Goal: Task Accomplishment & Management: Complete application form

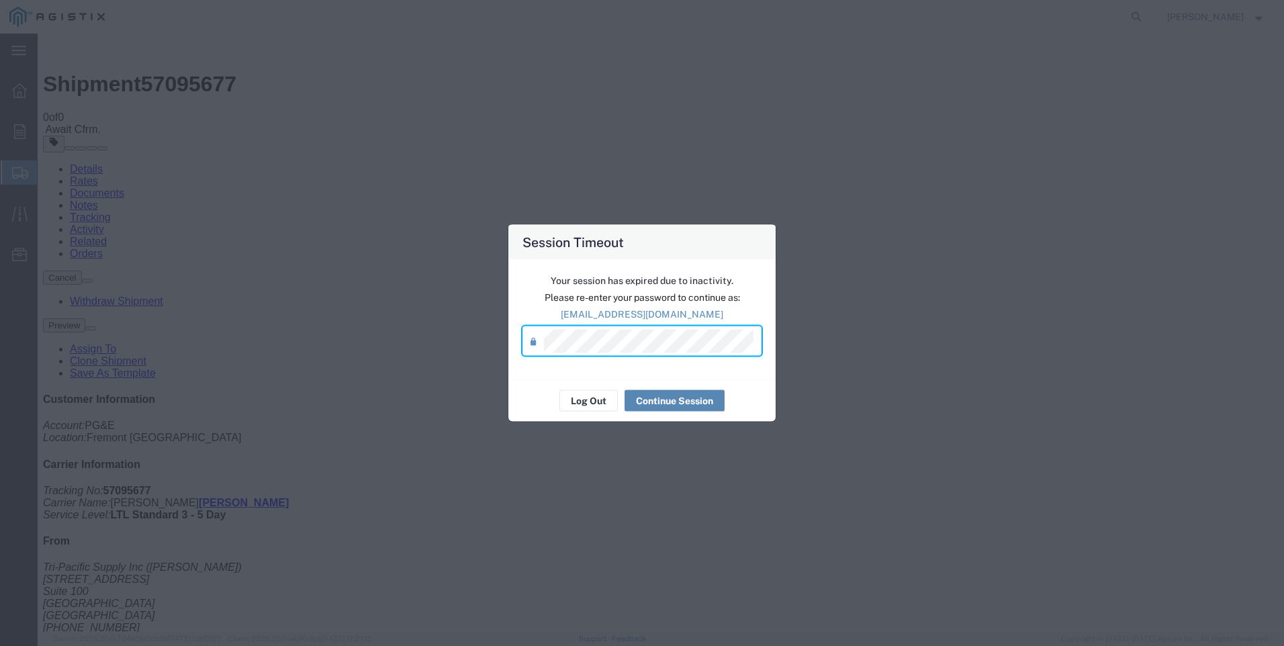
click at [672, 396] on button "Continue Session" at bounding box center [675, 400] width 100 height 21
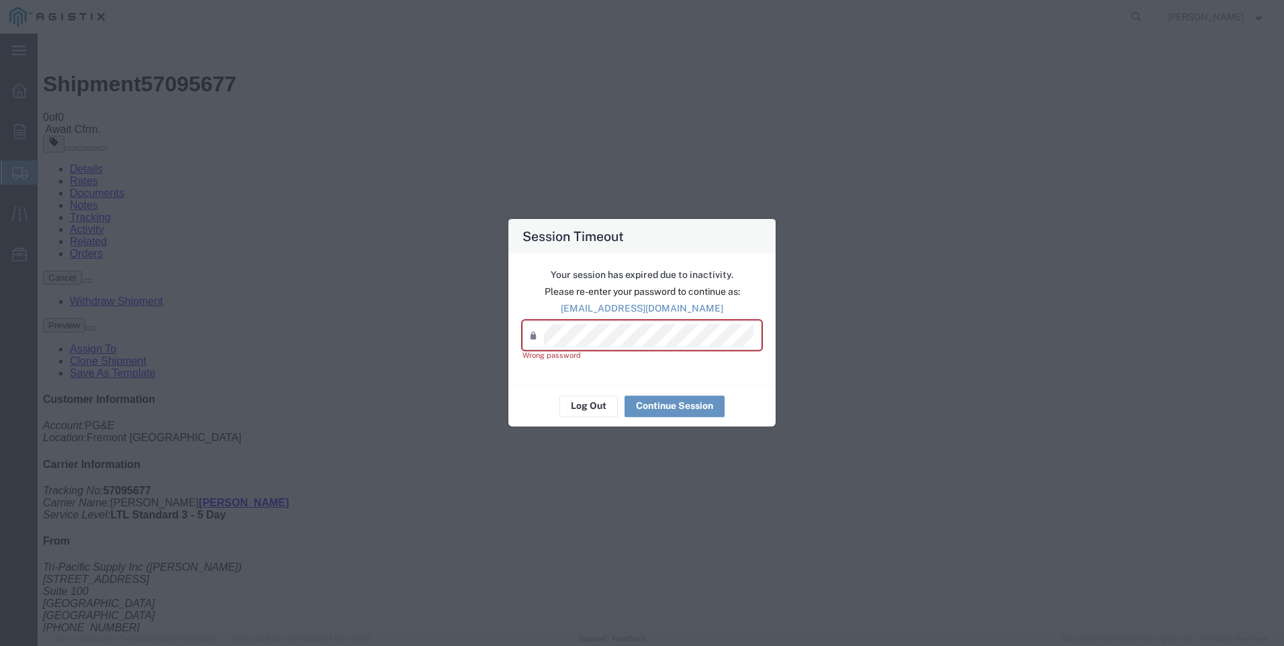
click at [604, 322] on div "Password *" at bounding box center [642, 336] width 239 height 30
click at [524, 341] on div "Password *" at bounding box center [642, 336] width 239 height 30
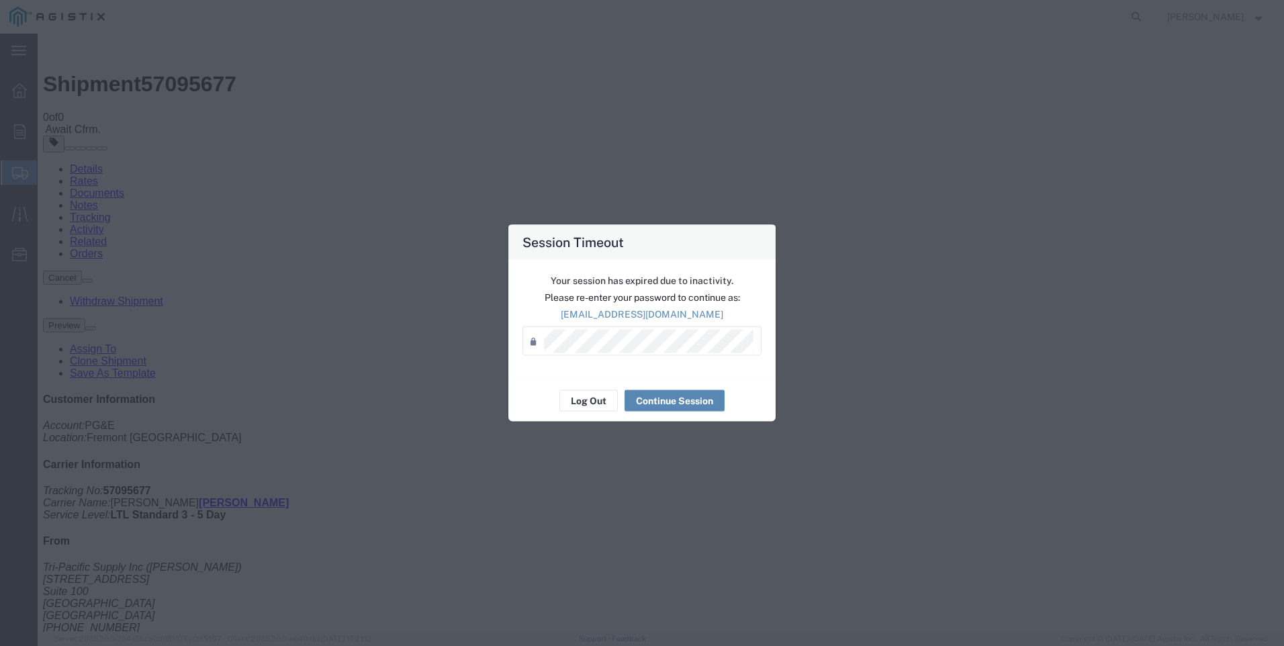
click at [682, 398] on button "Continue Session" at bounding box center [675, 400] width 100 height 21
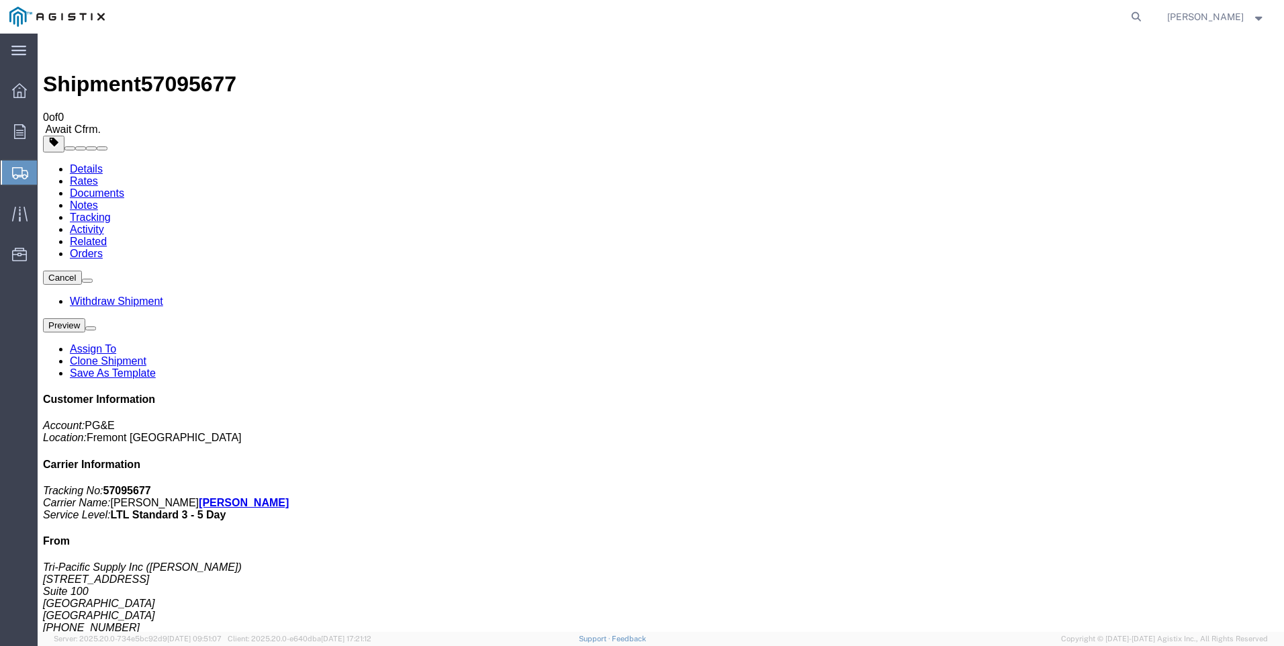
click at [0, 0] on span "Create Shipment" at bounding box center [0, 0] width 0 height 0
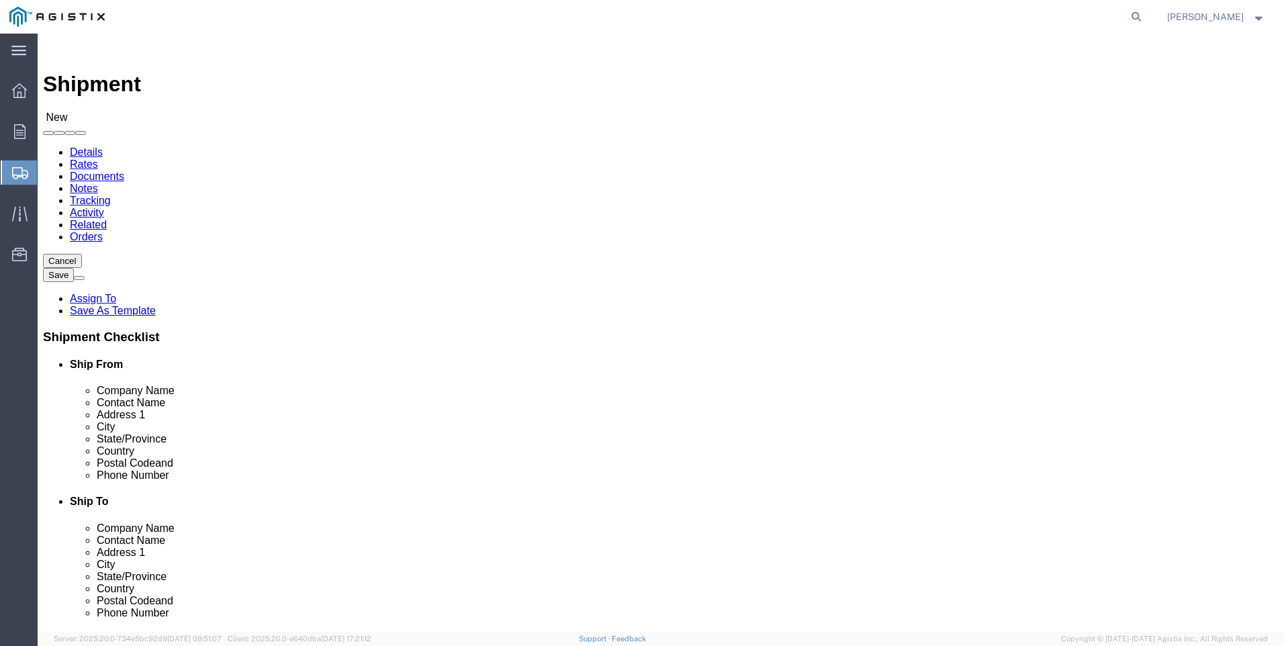
click select "Select PG&E Tri-Pacific Supply Inc"
select select "9596"
click select "Select PG&E Tri-Pacific Supply Inc"
select select
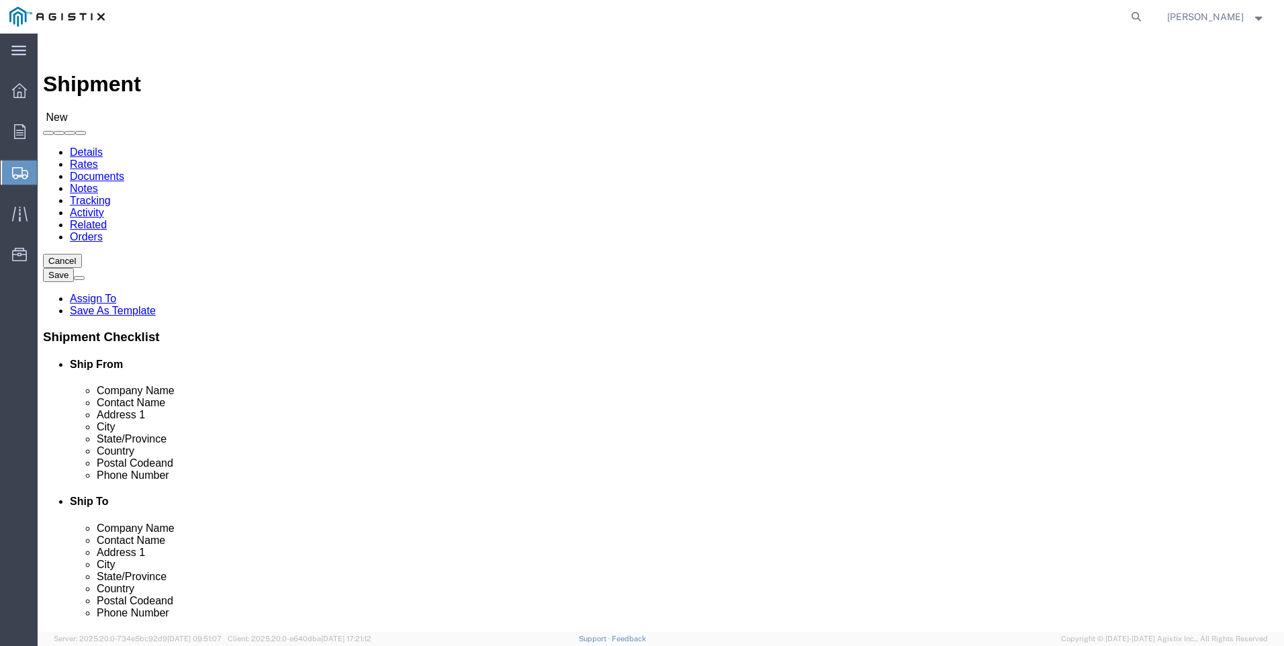
select select "MYPROFILE"
select select "CA"
click select "Select All Others [GEOGRAPHIC_DATA] [GEOGRAPHIC_DATA] [GEOGRAPHIC_DATA] [GEOGRA…"
select select "19740"
click select "Select All Others [GEOGRAPHIC_DATA] [GEOGRAPHIC_DATA] [GEOGRAPHIC_DATA] [GEOGRA…"
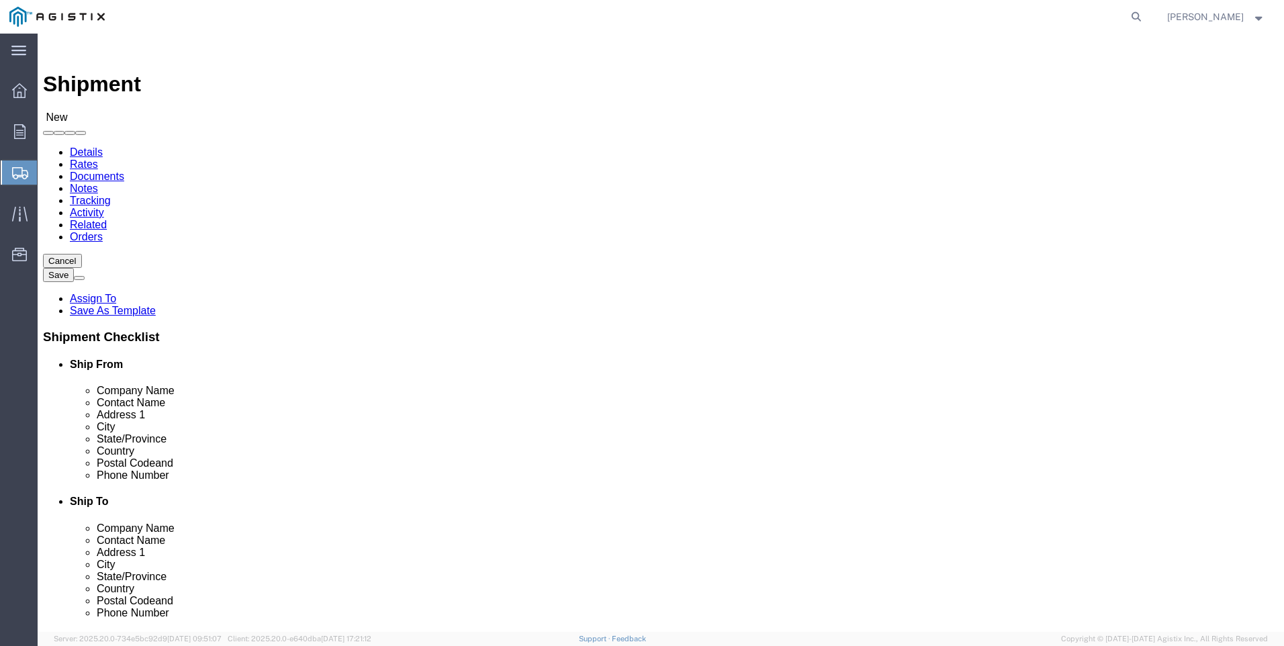
click span
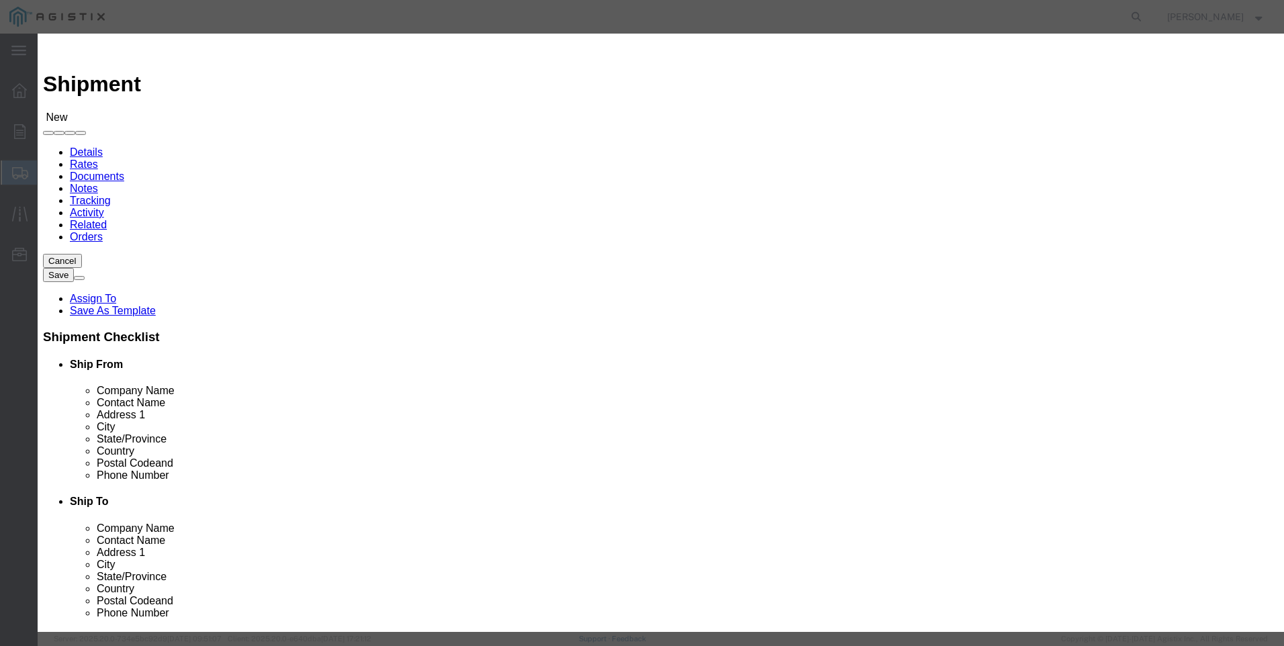
scroll to position [604, 0]
click button "Select"
select select "CA"
click button "Close"
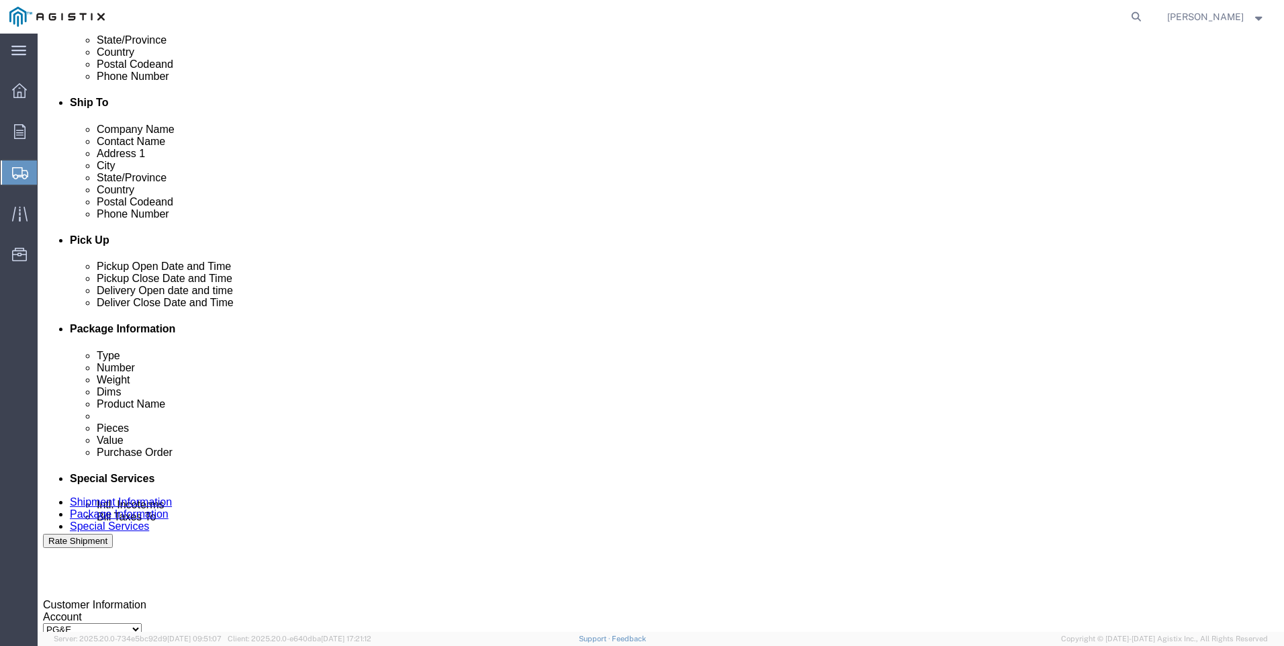
scroll to position [403, 0]
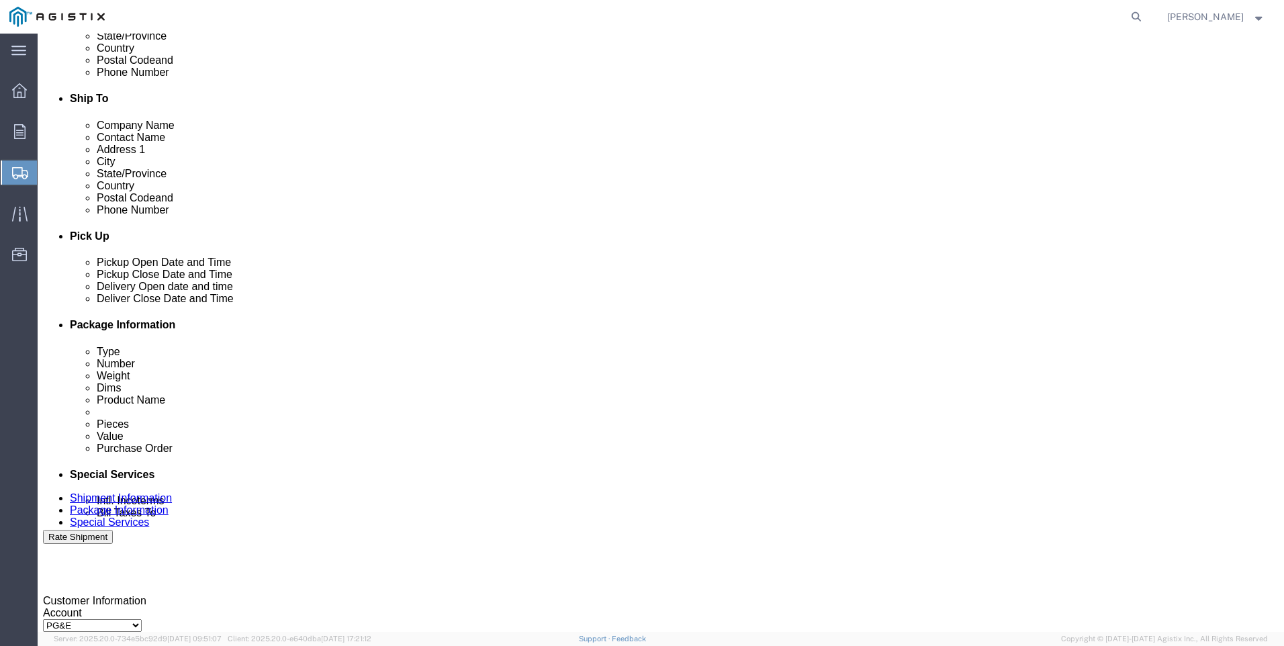
click div
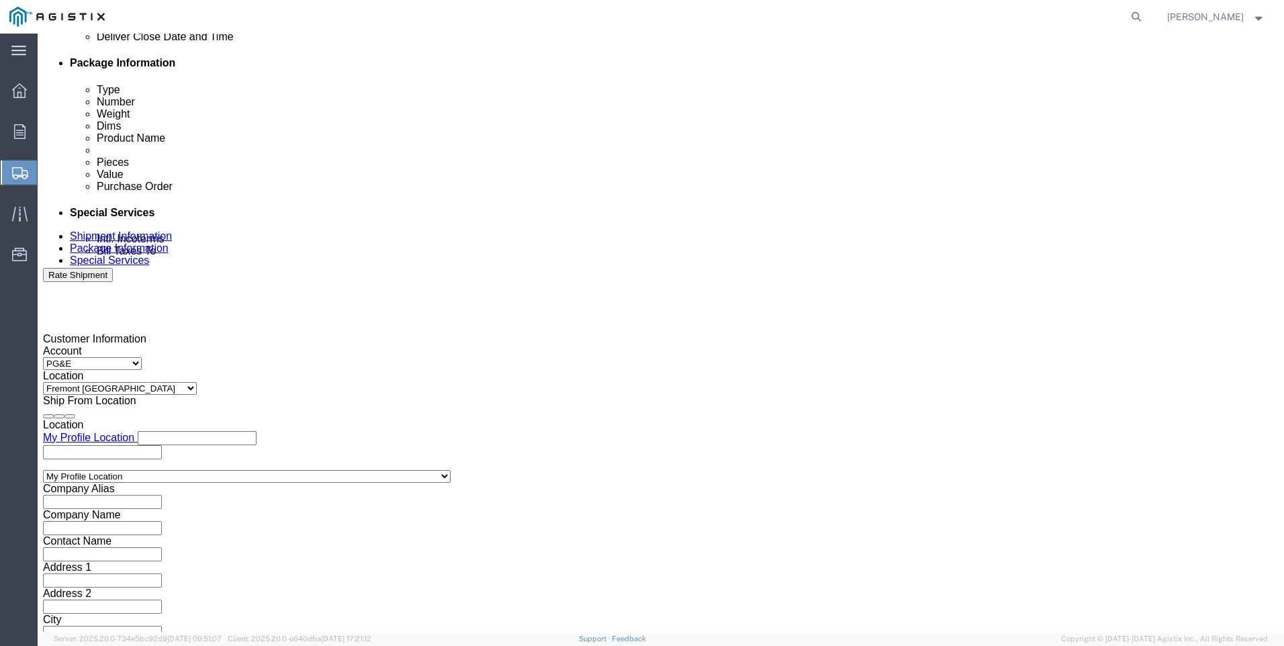
click input "5:00 PM"
click input "7:00 PM"
type input "7:00 AM"
click button "Apply"
click div
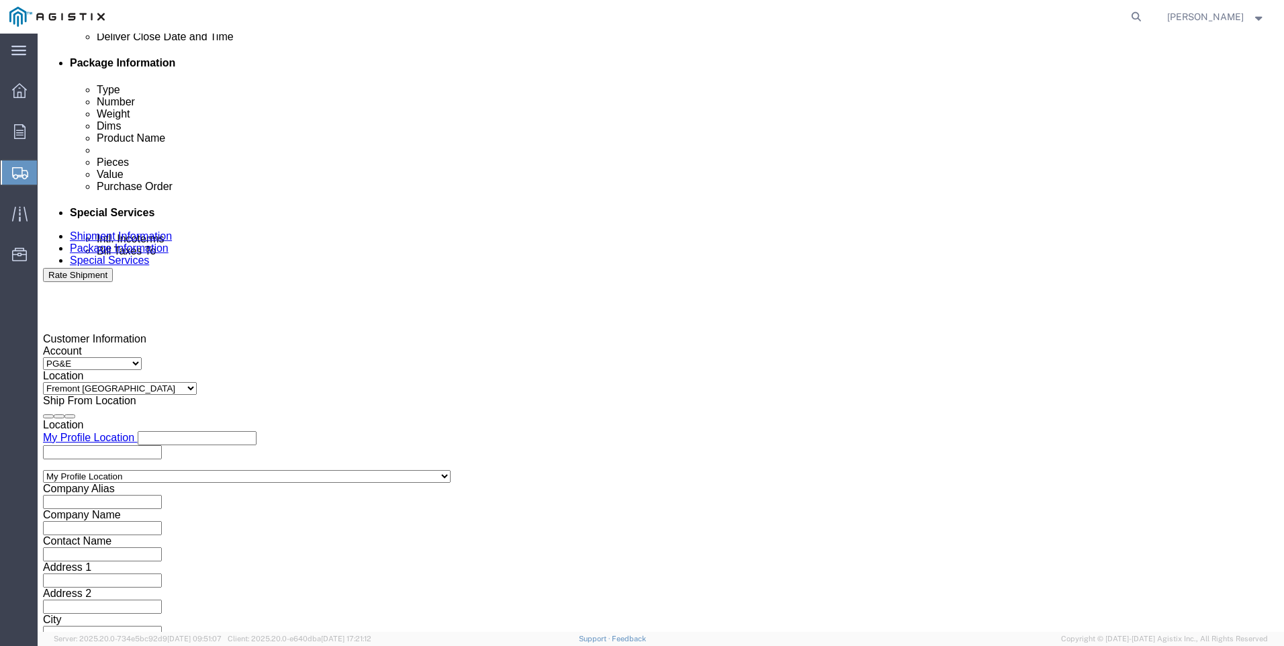
click input "3:00 AM"
type input "3:00 PM"
click button "Apply"
click input "text"
type input "3501425066"
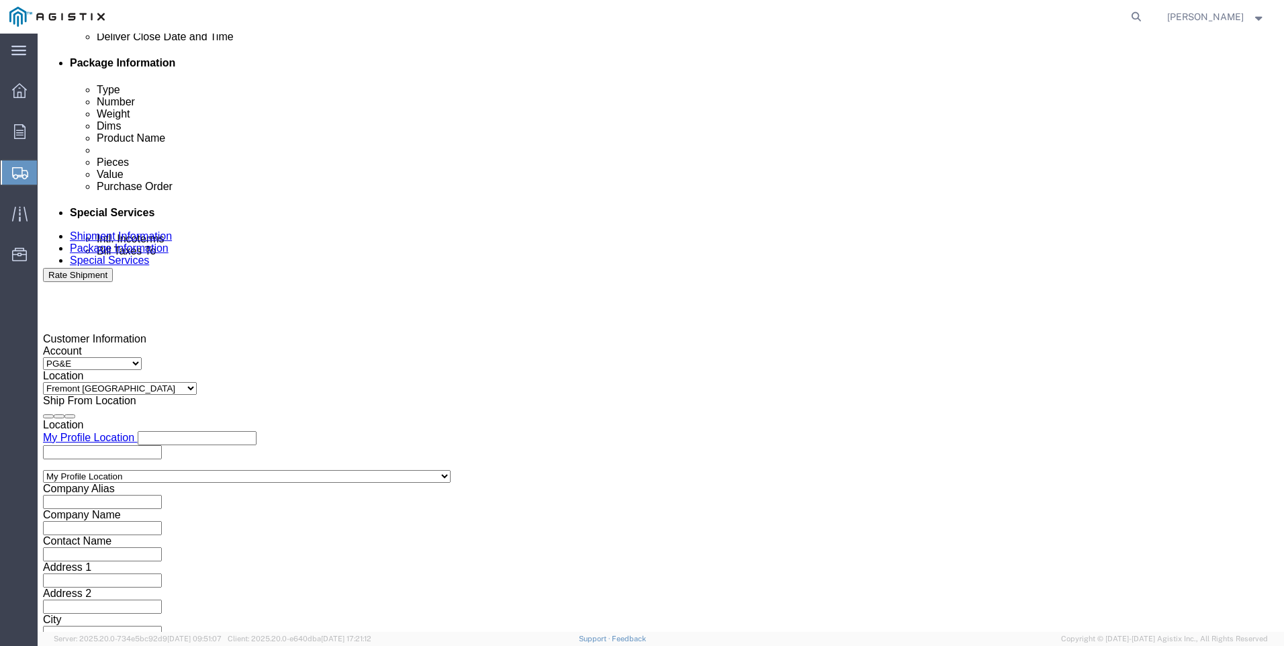
click select "Select Account Type Activity ID Airline Appointment Number ASN Batch Request # …"
select select "SALEORDR"
click select "Select Account Type Activity ID Airline Appointment Number ASN Batch Request # …"
click input "text"
type input "0055543"
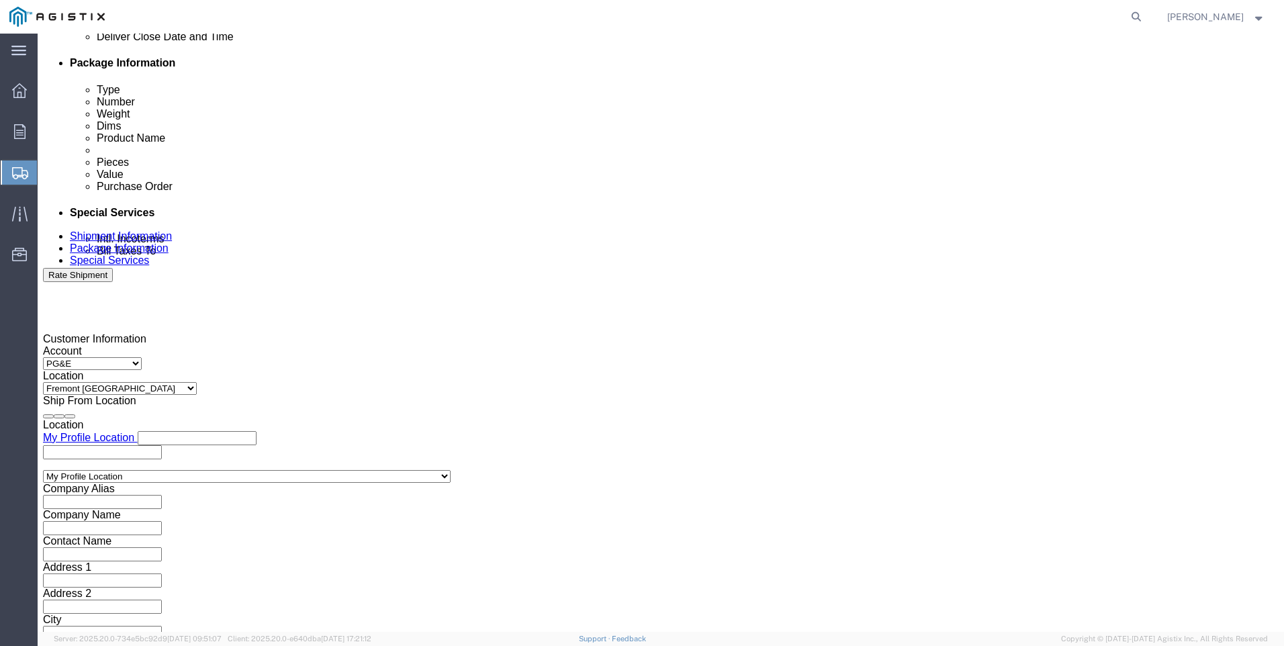
click button "Continue"
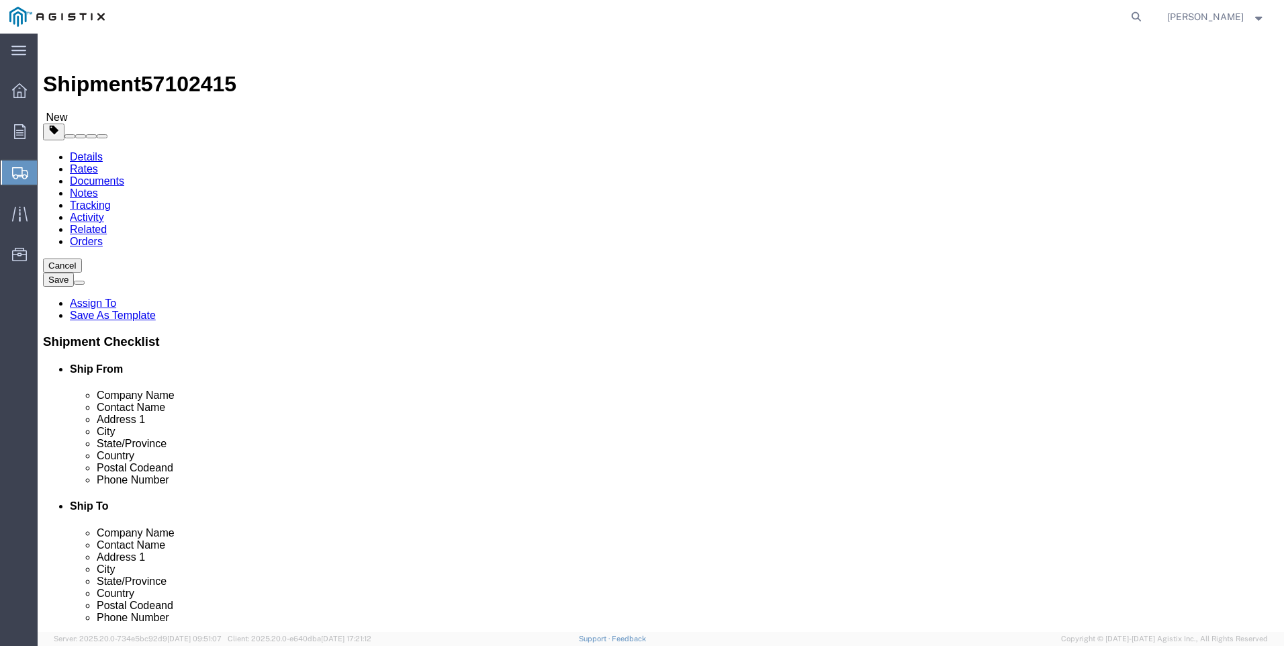
select select "CBOX"
drag, startPoint x: 228, startPoint y: 289, endPoint x: 238, endPoint y: 285, distance: 11.5
click input "text"
type input "8"
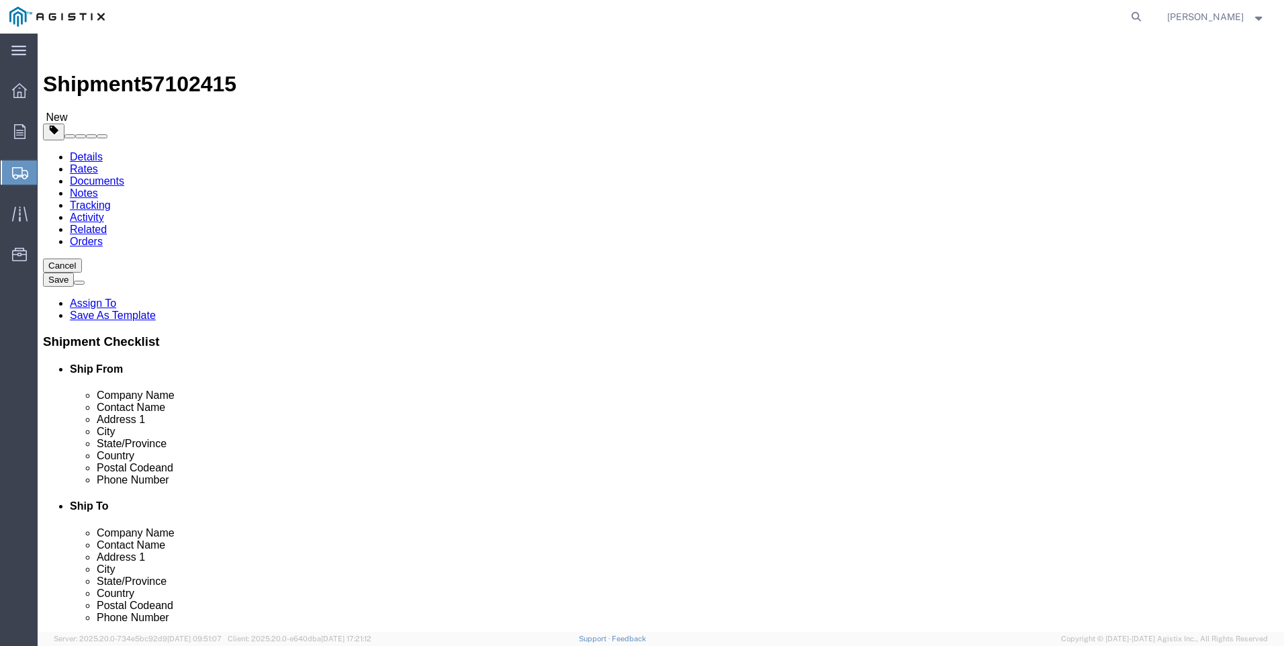
type input "8"
click div "x Package Type Select Bulk Bundle(s) Cardboard Box(es) Carton(s) Crate(s) Drum(…"
click link "Add Content"
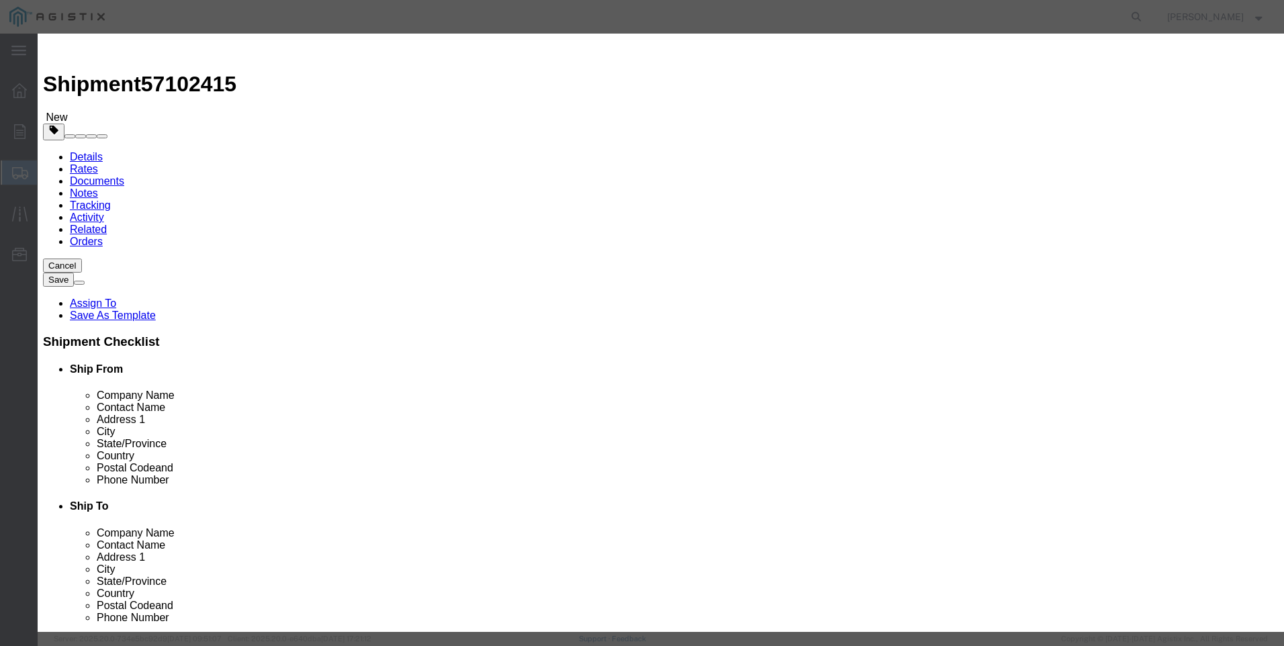
click input "text"
type input "m"
type input ","
type input "N"
type input "M032259"
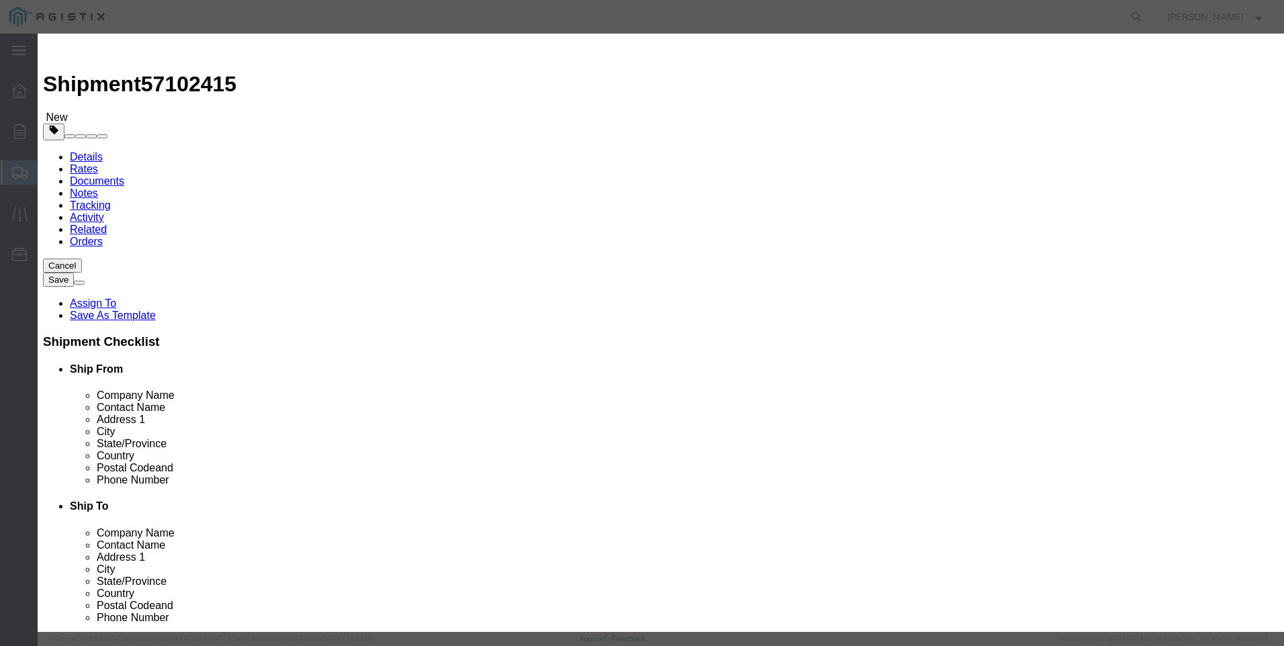
click td "Name: SOLENOID ASSY REPLACEMENT 24VDC #20-4500"
select select
select select "USD"
type input "SOLENOID ASSY REPLACEMENT 24VDC #20-4500"
type input "M032259"
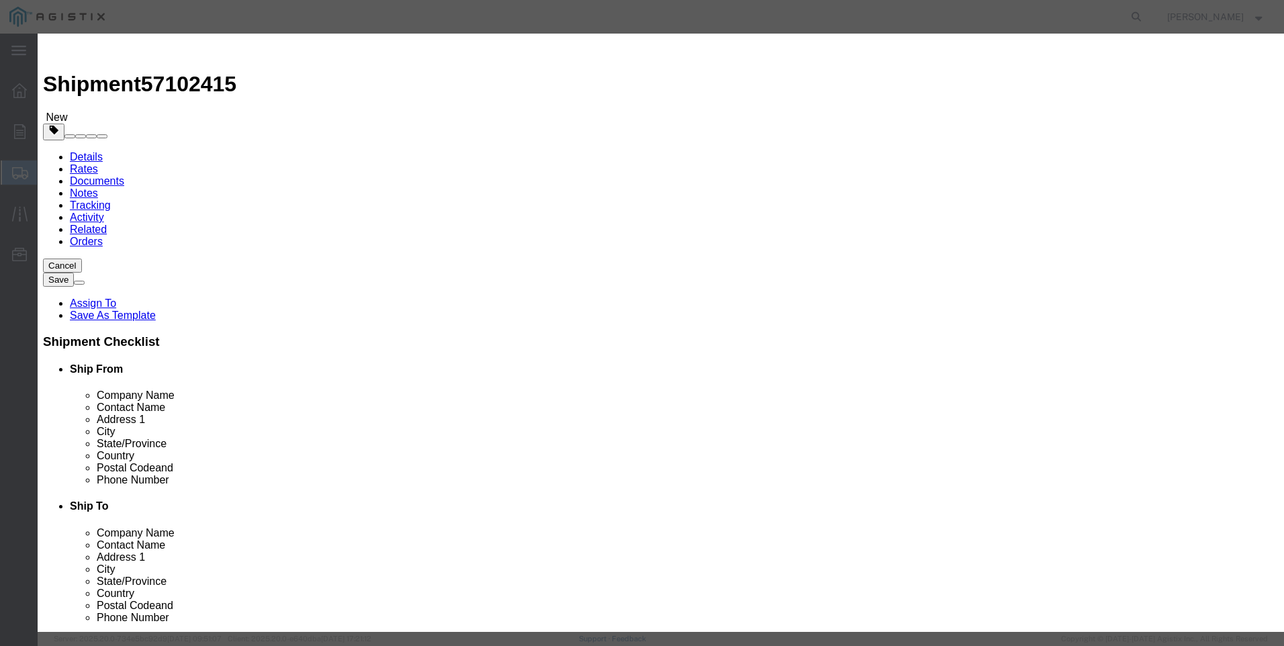
scroll to position [0, 9]
drag, startPoint x: 392, startPoint y: 100, endPoint x: 788, endPoint y: 101, distance: 396.3
click div "Product Name SOLENOID ASSY REPLACEMENT 24VDC #20-4500 M032259 Pieces Select Bag…"
type input "SOLENOID ASSY REPLACEMENT 24VDC #20-4500"
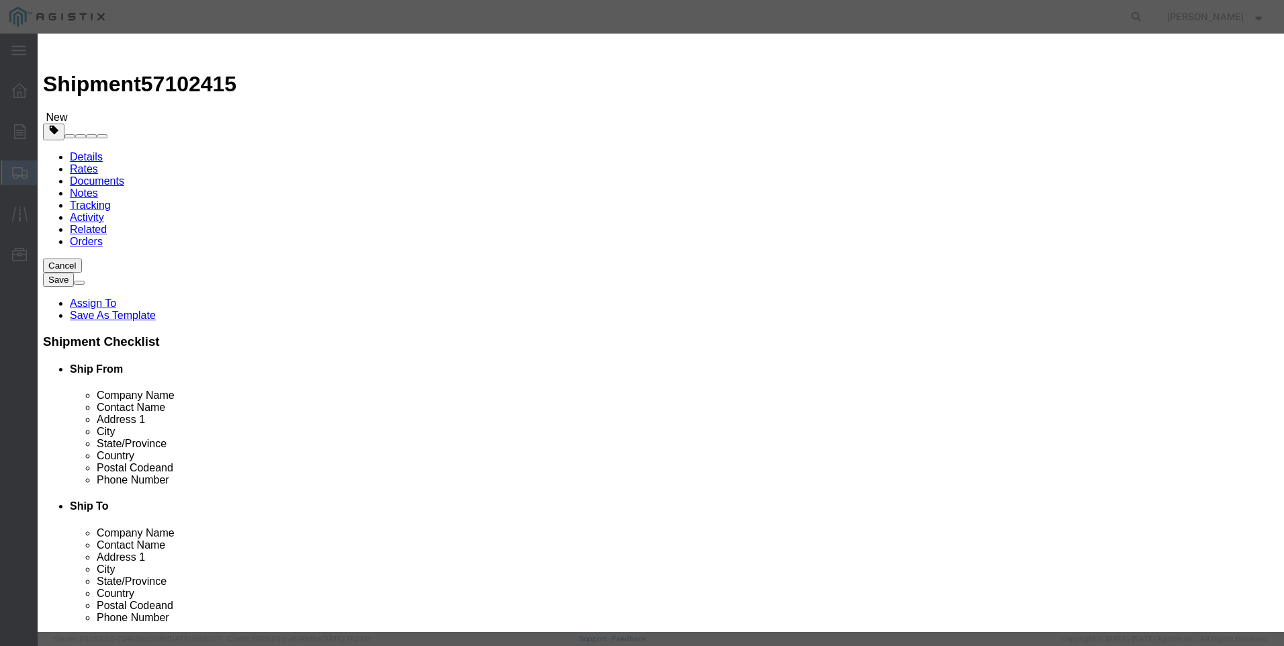
click textarea
paste textarea "SOLENOID ASSY REPLACEMENT 24VDC #20-4500"
type textarea "SOLENOID ASSY REPLACEMENT 24VDC #20-4500"
drag, startPoint x: 395, startPoint y: 102, endPoint x: 787, endPoint y: 111, distance: 391.7
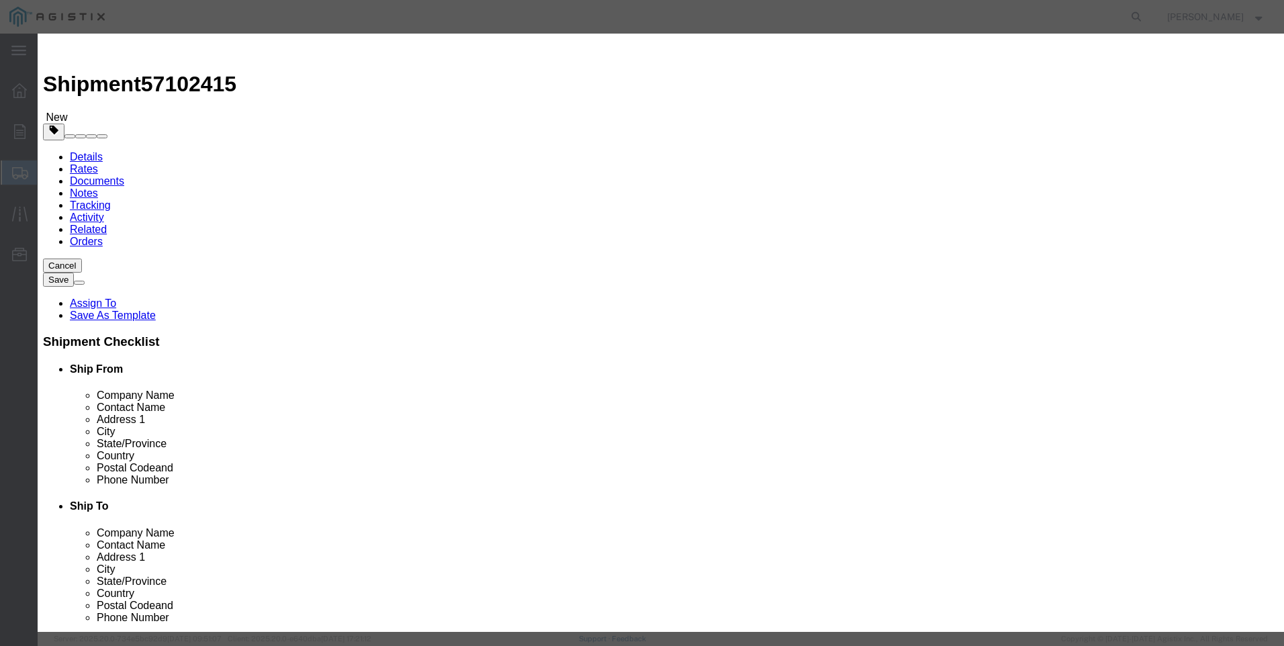
click div "Product Name SOLENOID ASSY REPLACEMENT 24VDC #20-4500 M032259 Pieces Select Bag…"
type input "M032259 / SYSXF-24VDC"
click input "text"
type input "2"
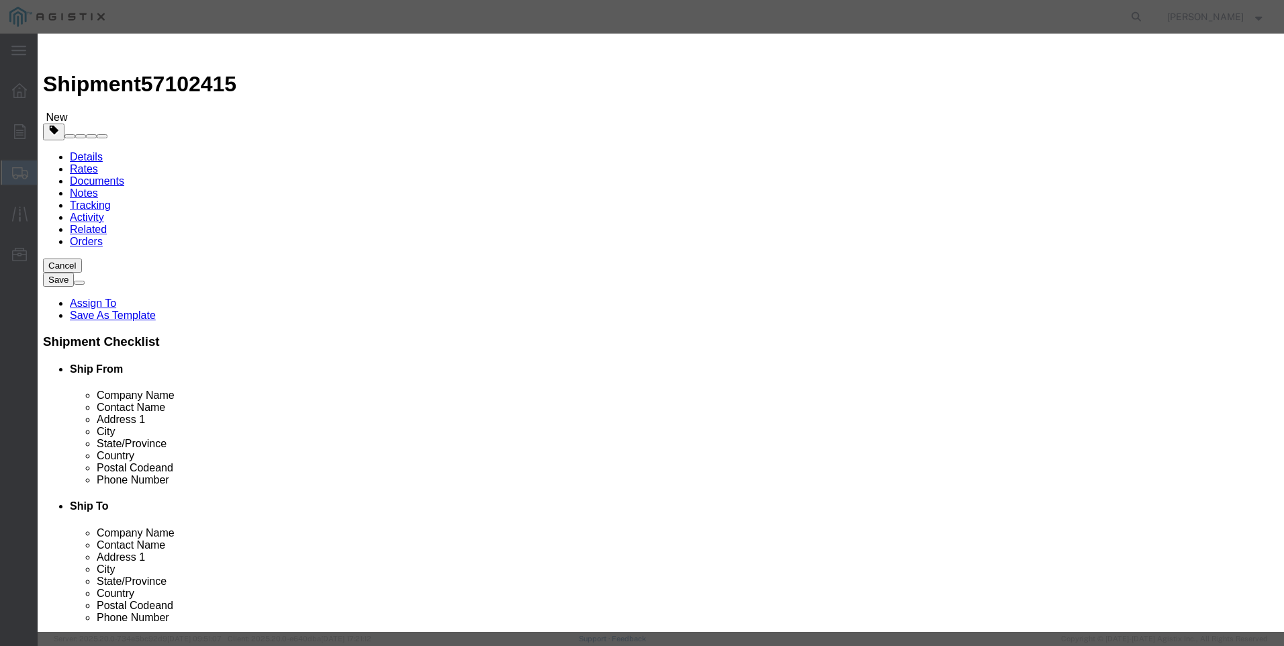
click input "text"
type input "2138"
click button "Save & Close"
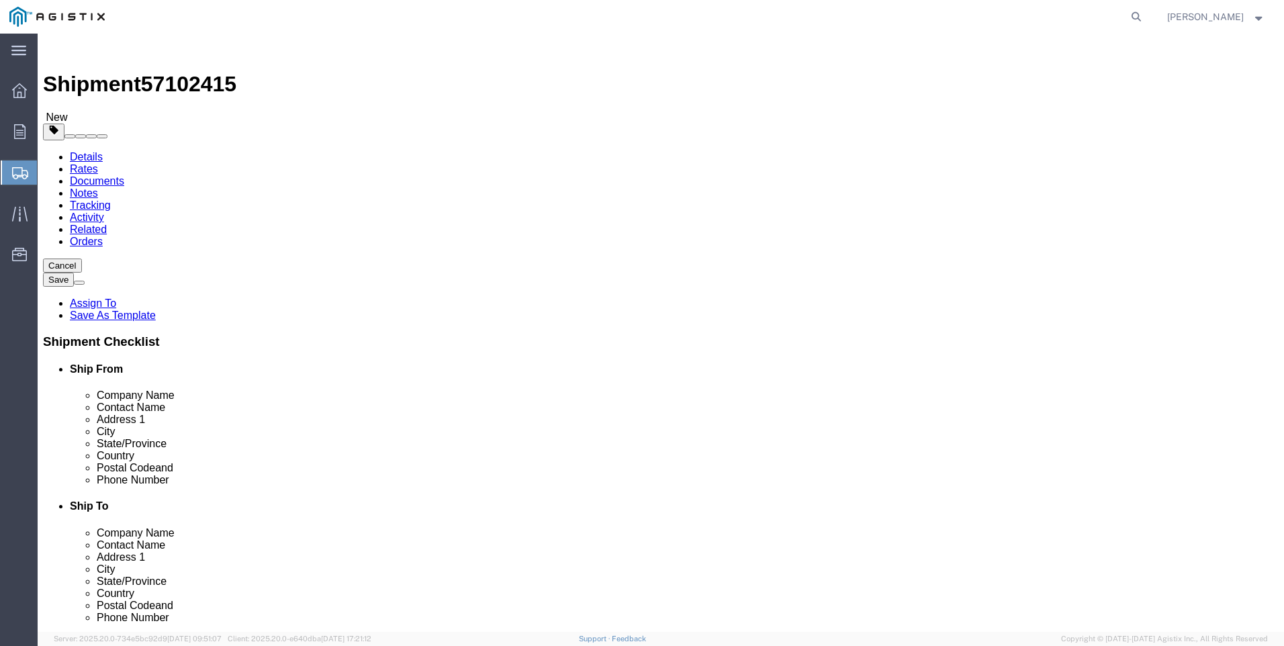
click button "Rate Shipment"
